Goal: Transaction & Acquisition: Subscribe to service/newsletter

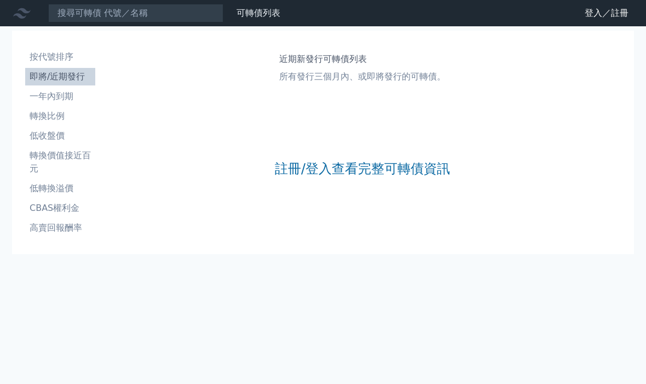
scroll to position [41, 0]
click at [343, 160] on link "註冊/登入查看完整可轉債資訊" at bounding box center [362, 169] width 175 height 18
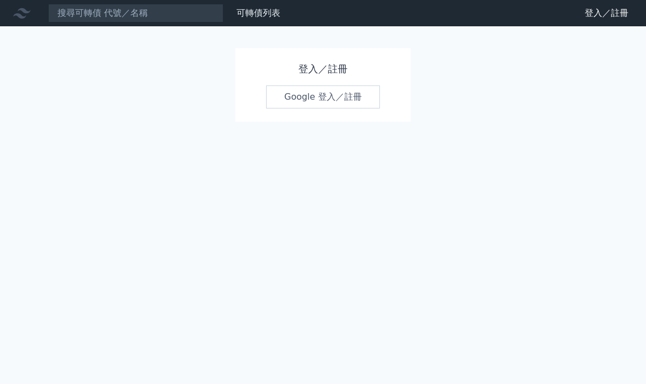
click at [299, 96] on link "Google 登入／註冊" at bounding box center [323, 96] width 114 height 23
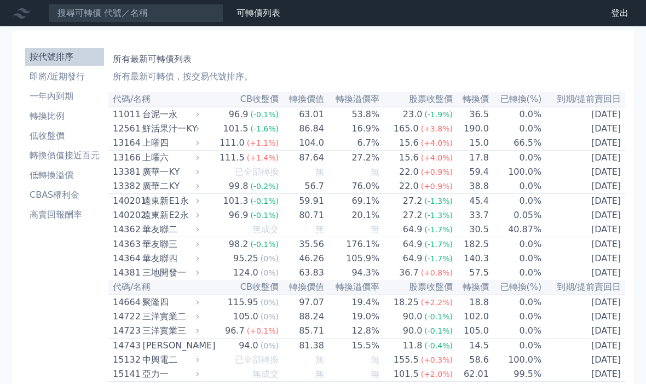
click at [74, 76] on li "即將/近期發行" at bounding box center [64, 76] width 79 height 13
